Goal: Information Seeking & Learning: Learn about a topic

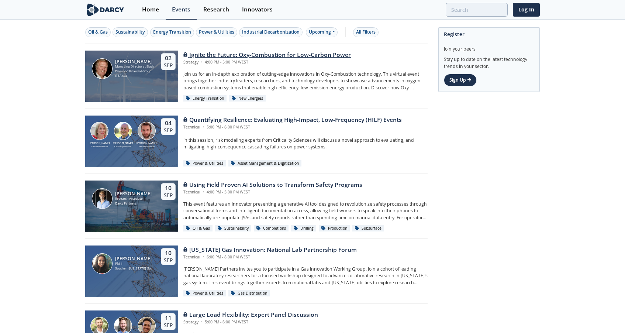
click at [279, 53] on div "Ignite the Future: Oxy-Combustion for Low-Carbon Power" at bounding box center [267, 55] width 168 height 9
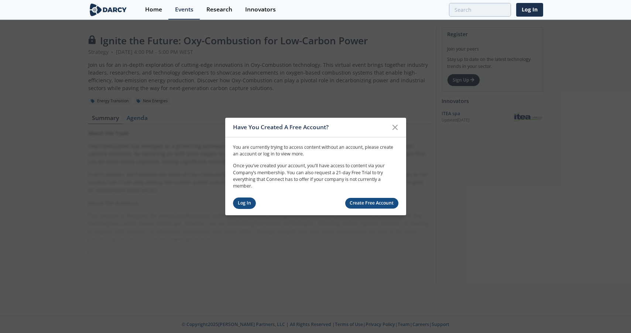
click at [245, 206] on link "Log In" at bounding box center [244, 202] width 23 height 11
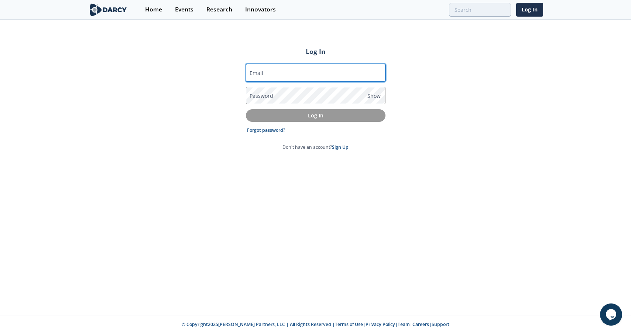
type input "claudia@darcypartners.com"
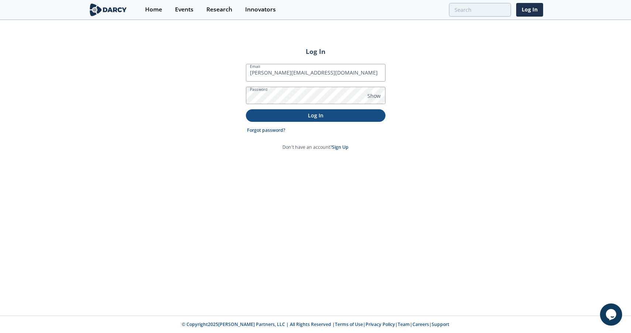
click at [318, 117] on p "Log In" at bounding box center [315, 115] width 129 height 8
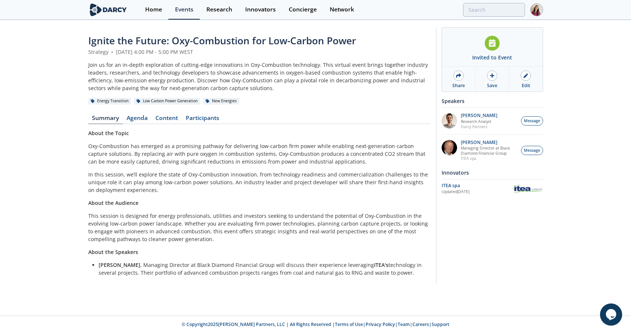
click at [456, 185] on div "ITEA spa" at bounding box center [476, 185] width 71 height 7
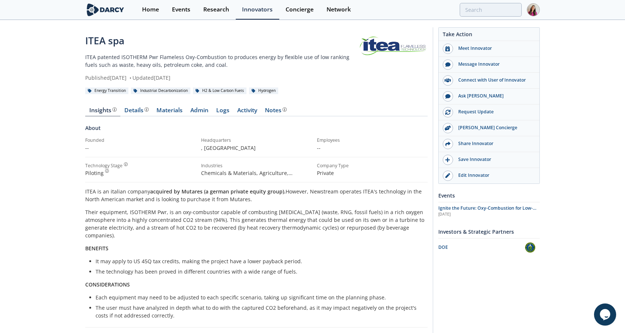
click at [102, 92] on div "Energy Transition" at bounding box center [106, 90] width 43 height 7
click at [107, 90] on div "Energy Transition" at bounding box center [106, 90] width 43 height 7
click at [106, 91] on div "Energy Transition" at bounding box center [106, 90] width 43 height 7
click at [199, 8] on link "Research" at bounding box center [216, 10] width 39 height 20
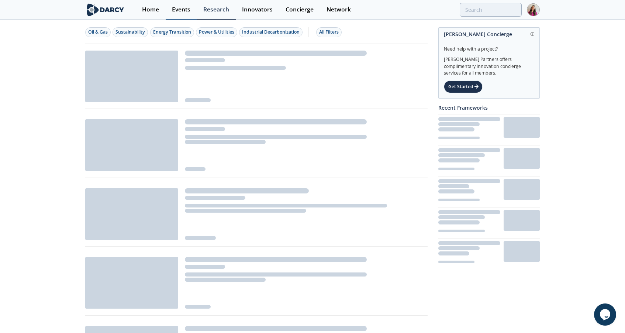
click at [180, 8] on div "Events" at bounding box center [181, 10] width 18 height 6
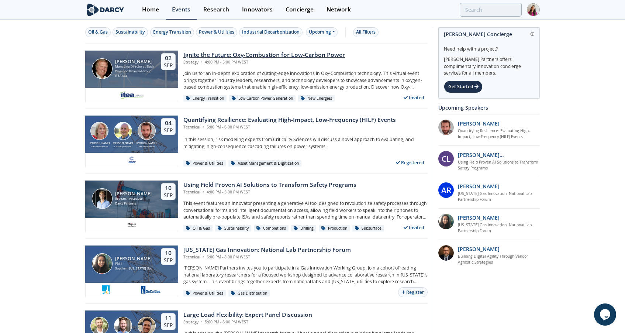
click at [283, 98] on div "Low Carbon Power Generation" at bounding box center [262, 98] width 66 height 7
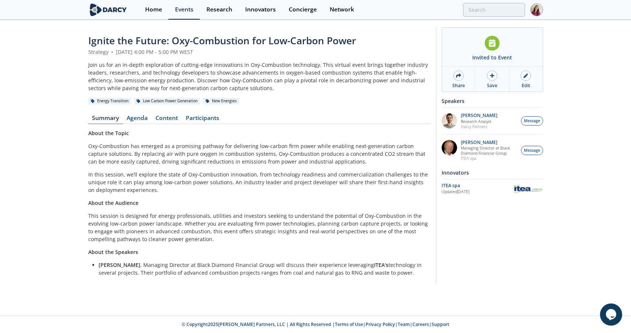
click at [187, 102] on div "Low Carbon Power Generation" at bounding box center [167, 101] width 66 height 7
click at [158, 102] on div "Low Carbon Power Generation" at bounding box center [167, 101] width 66 height 7
click at [199, 102] on div "Low Carbon Power Generation" at bounding box center [167, 101] width 66 height 7
click at [198, 103] on div "Low Carbon Power Generation" at bounding box center [167, 101] width 66 height 7
copy div "Low Carbon Power Generation"
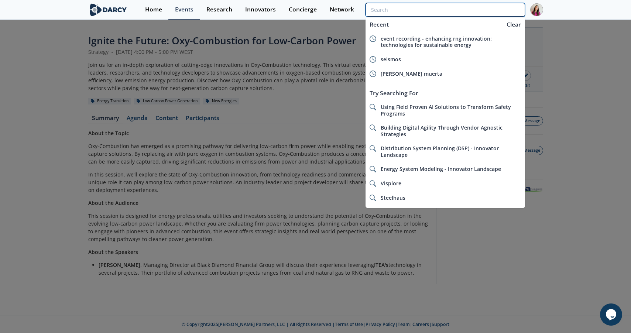
click at [503, 8] on input "search" at bounding box center [444, 10] width 159 height 14
paste input "Low Carbon Power Generation"
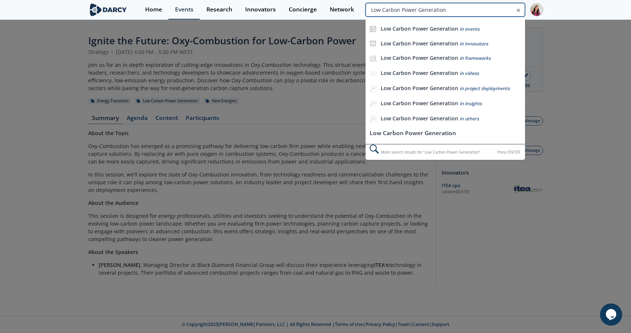
type input "Low Carbon Power Generation"
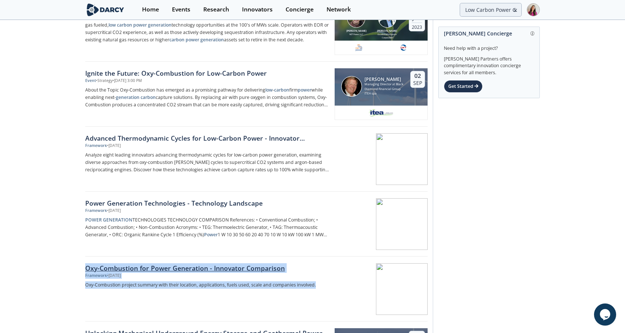
scroll to position [160, 0]
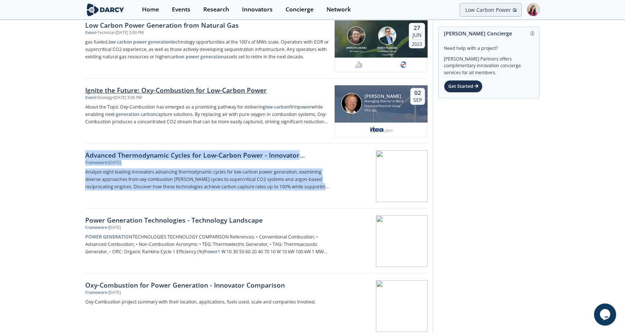
click at [231, 90] on div "Ignite the Future: Oxy-Combustion for Low-Carbon Power" at bounding box center [207, 90] width 244 height 10
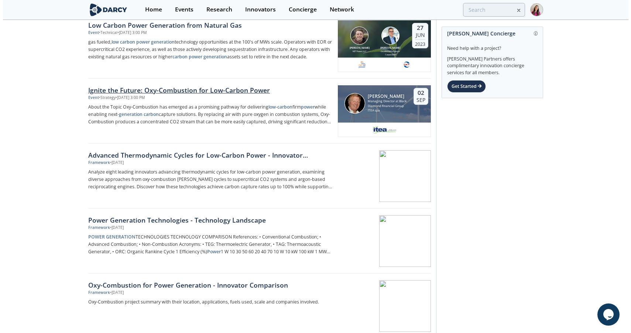
scroll to position [0, 0]
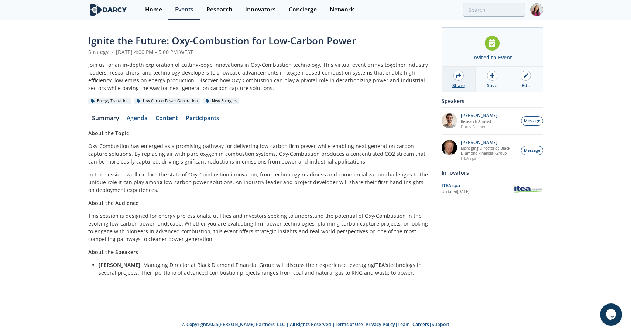
click at [456, 76] on icon at bounding box center [458, 75] width 5 height 4
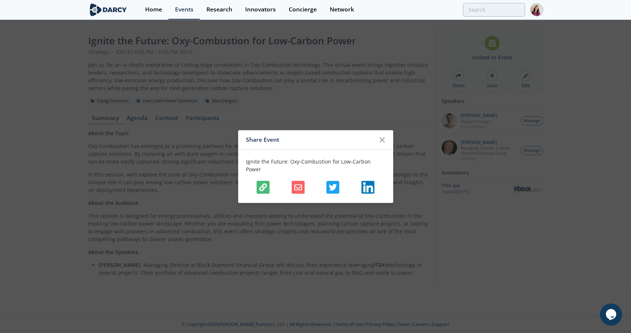
click at [259, 183] on icon "button" at bounding box center [263, 187] width 8 height 8
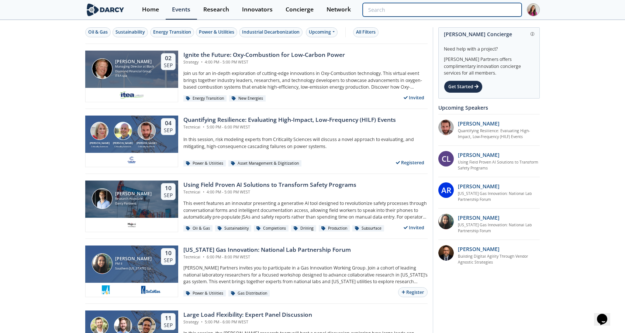
click at [495, 9] on input "search" at bounding box center [442, 10] width 159 height 14
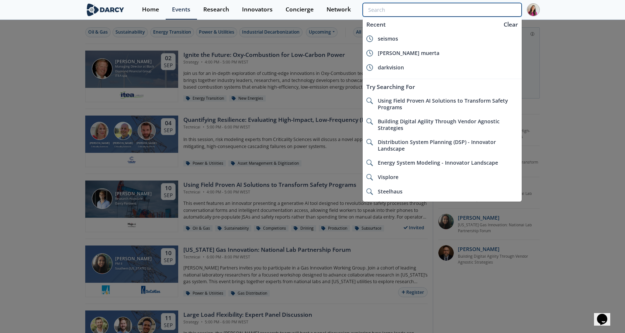
paste input "Event Recording - Enhancing RNG innovation: Technologies for Sustainable Energy"
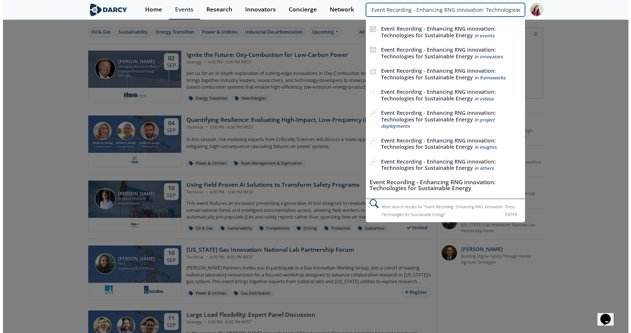
scroll to position [0, 48]
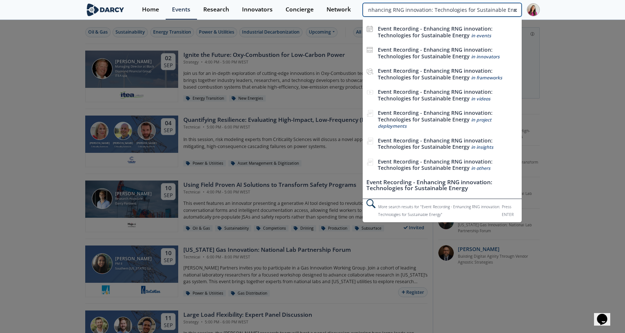
type input "Event Recording - Enhancing RNG innovation: Technologies for Sustainable Energy"
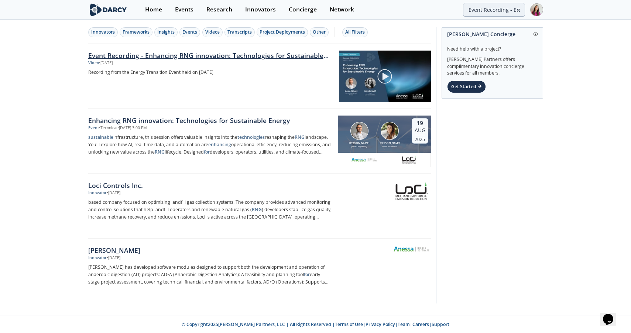
click at [285, 55] on link "Event Recording - Enhancing RNG innovation: Technologies for Sustainable Energy" at bounding box center [210, 56] width 245 height 10
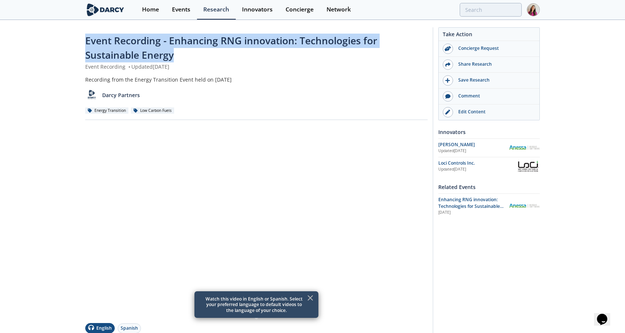
drag, startPoint x: 176, startPoint y: 55, endPoint x: 85, endPoint y: 42, distance: 92.5
click at [85, 42] on div "Event Recording - Enhancing RNG innovation: Technologies for Sustainable Energy" at bounding box center [256, 48] width 343 height 29
copy span "Event Recording - Enhancing RNG innovation: Technologies for Sustainable Energy"
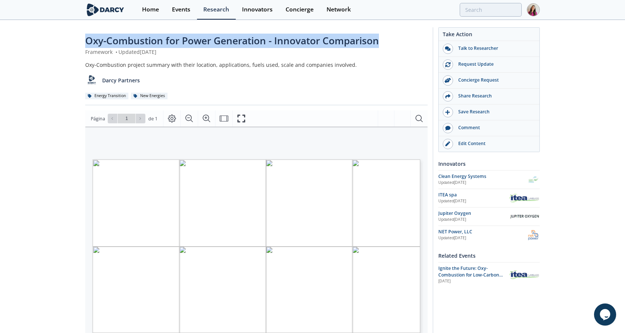
drag, startPoint x: 382, startPoint y: 41, endPoint x: 86, endPoint y: 44, distance: 296.4
click at [86, 44] on div "Oxy-Combustion for Power Generation - Innovator Comparison" at bounding box center [256, 41] width 343 height 14
copy span "Oxy-Combustion for Power Generation - Innovator Comparison"
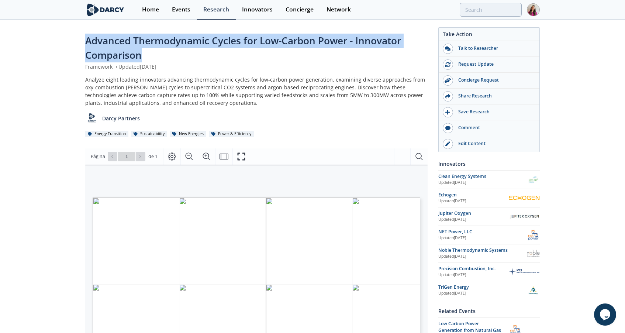
drag, startPoint x: 156, startPoint y: 55, endPoint x: 87, endPoint y: 41, distance: 70.5
click at [87, 41] on div "Advanced Thermodynamic Cycles for Low-Carbon Power - Innovator Comparison" at bounding box center [256, 48] width 343 height 29
copy span "Advanced Thermodynamic Cycles for Low-Carbon Power - Innovator Comparison"
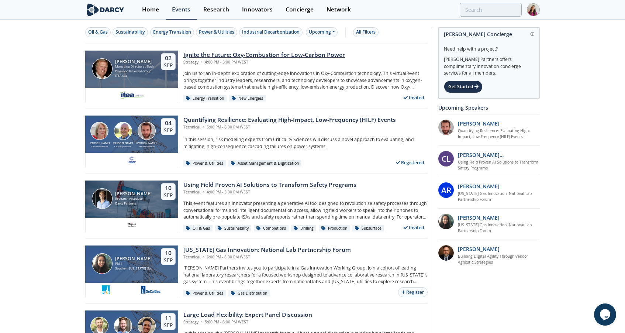
click at [299, 55] on div "Ignite the Future: Oxy-Combustion for Low-Carbon Power" at bounding box center [264, 55] width 162 height 9
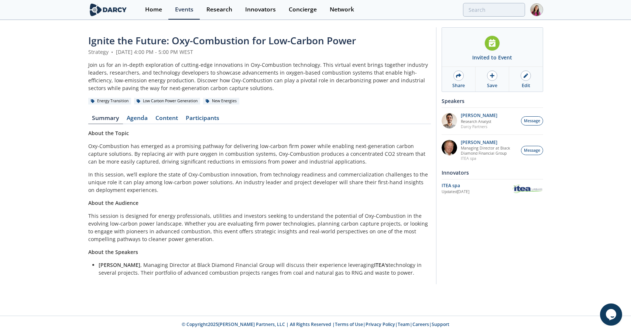
click at [454, 184] on div "ITEA spa" at bounding box center [476, 185] width 71 height 7
